Goal: Navigation & Orientation: Go to known website

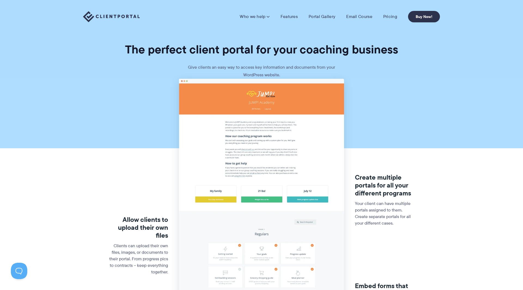
click at [110, 16] on img at bounding box center [111, 16] width 57 height 11
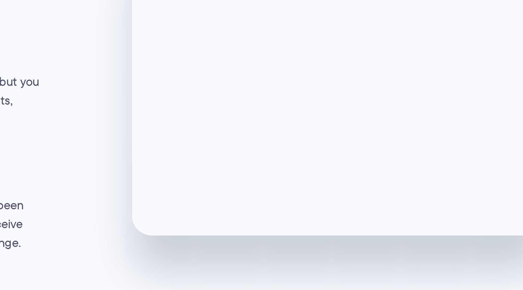
scroll to position [969, 0]
